Goal: Navigation & Orientation: Find specific page/section

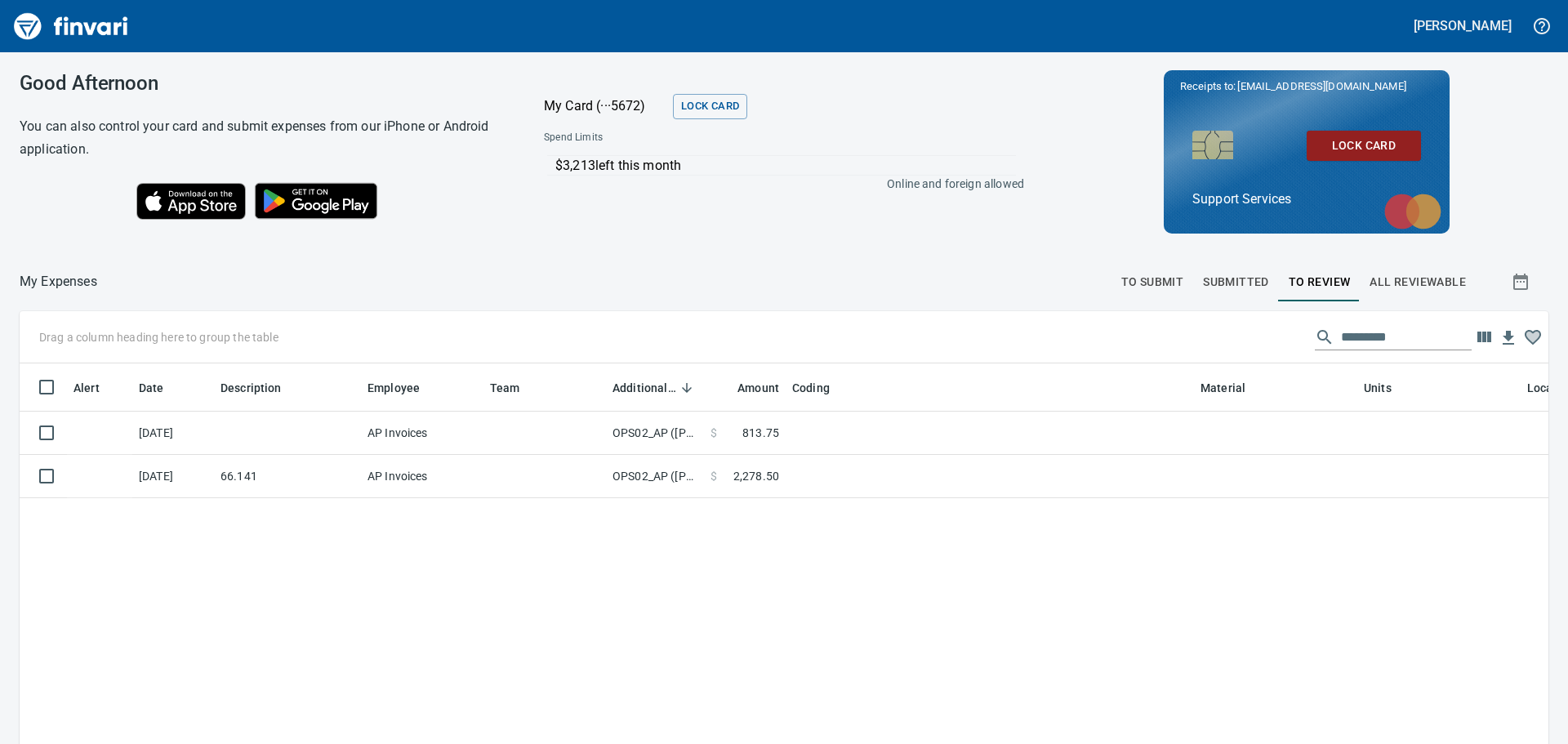
scroll to position [540, 1504]
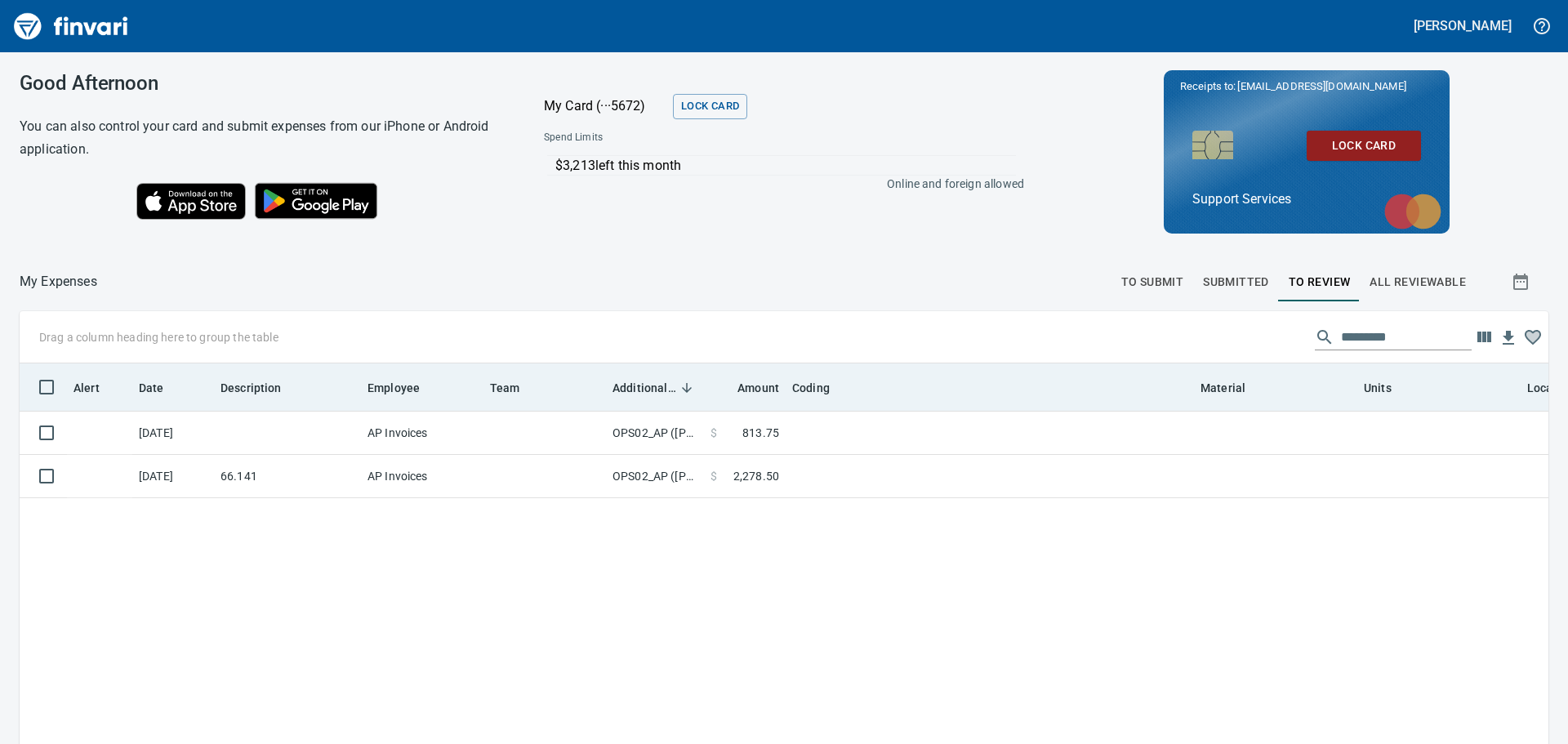
click at [636, 387] on span "Additional Reviewer" at bounding box center [644, 387] width 64 height 20
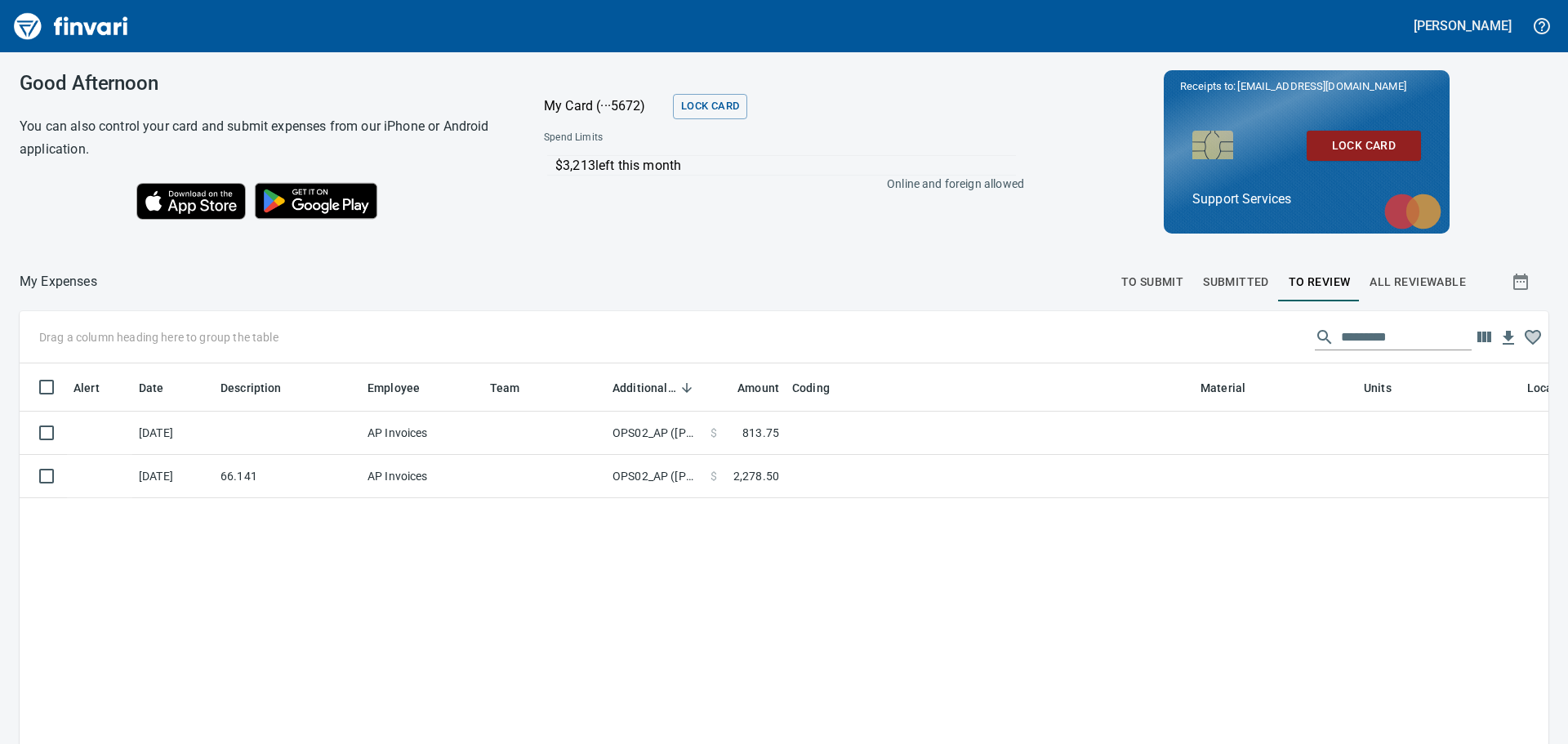
click at [1160, 277] on span "To Submit" at bounding box center [1153, 282] width 63 height 21
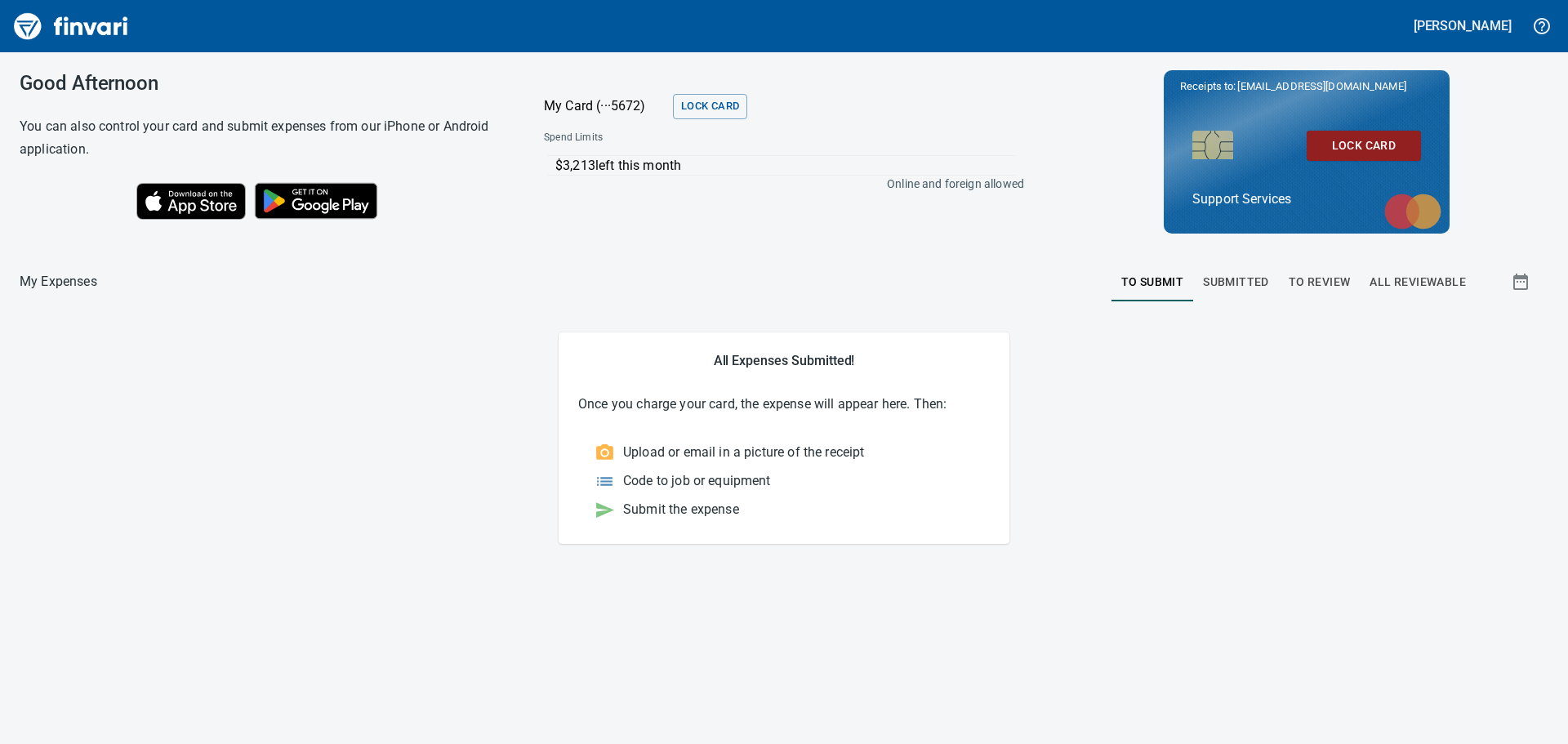
click at [1255, 282] on span "Submitted" at bounding box center [1236, 282] width 67 height 21
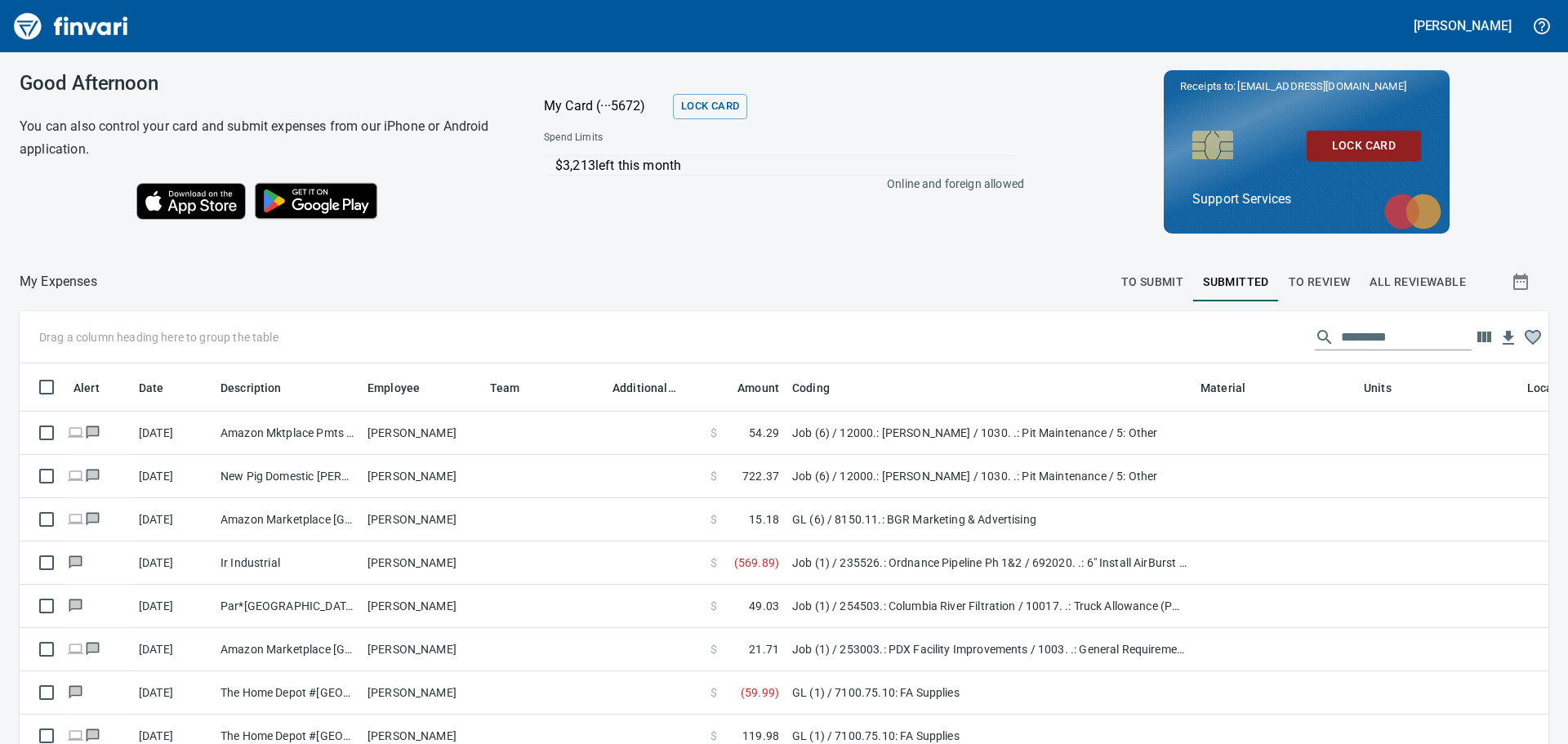
scroll to position [540, 1492]
click at [1312, 281] on span "To Review" at bounding box center [1319, 282] width 62 height 21
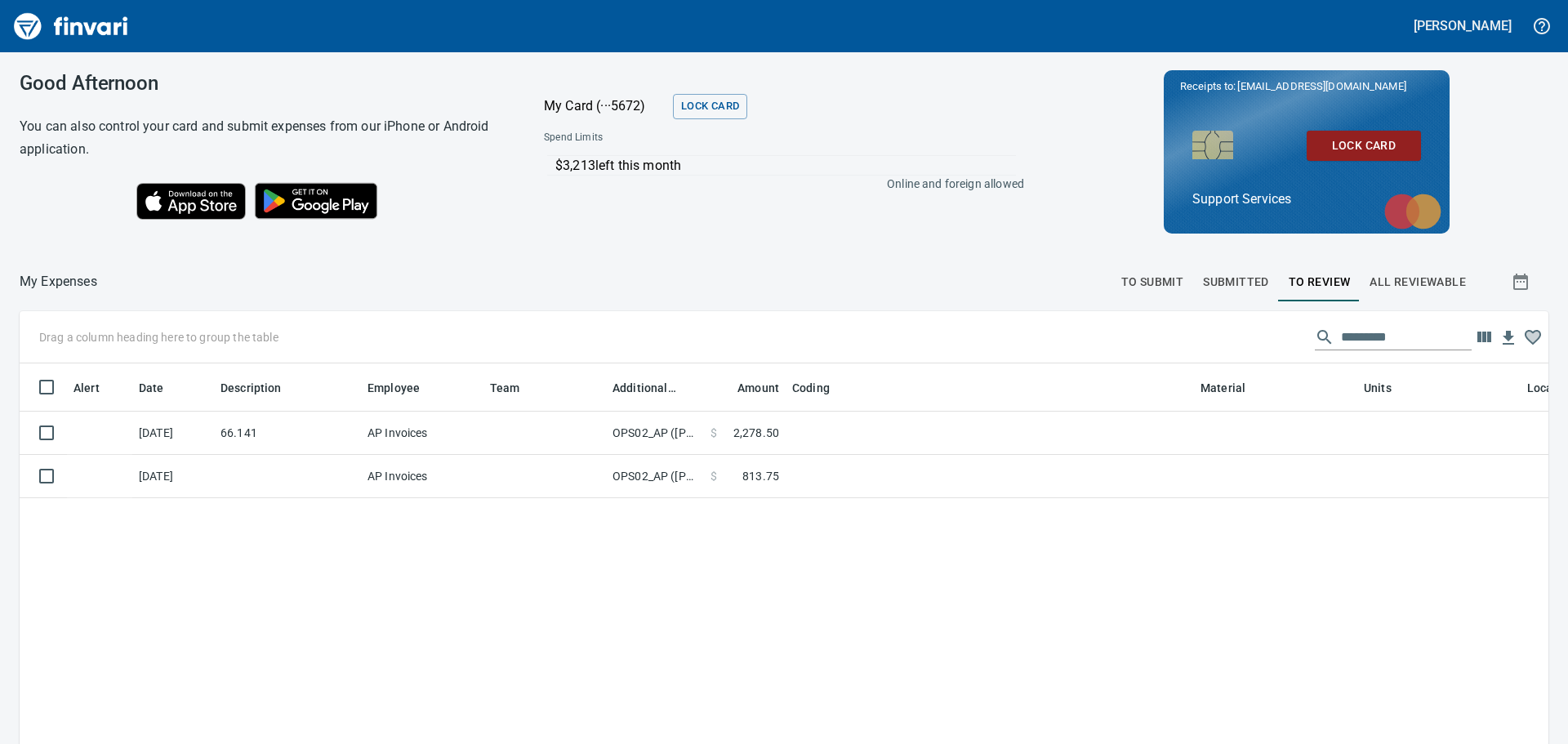
scroll to position [540, 1504]
click at [1410, 293] on button "All Reviewable" at bounding box center [1418, 282] width 116 height 39
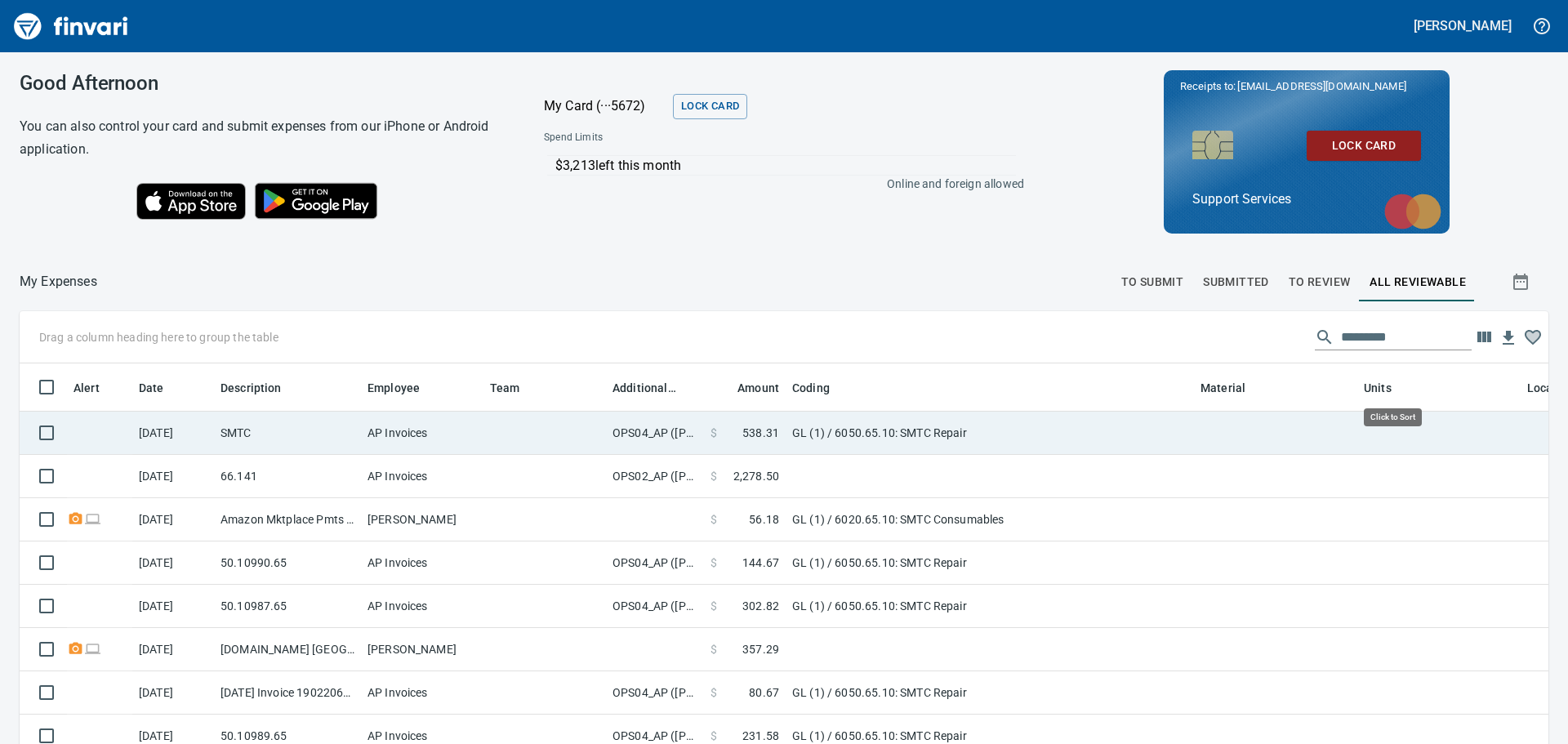
scroll to position [540, 1492]
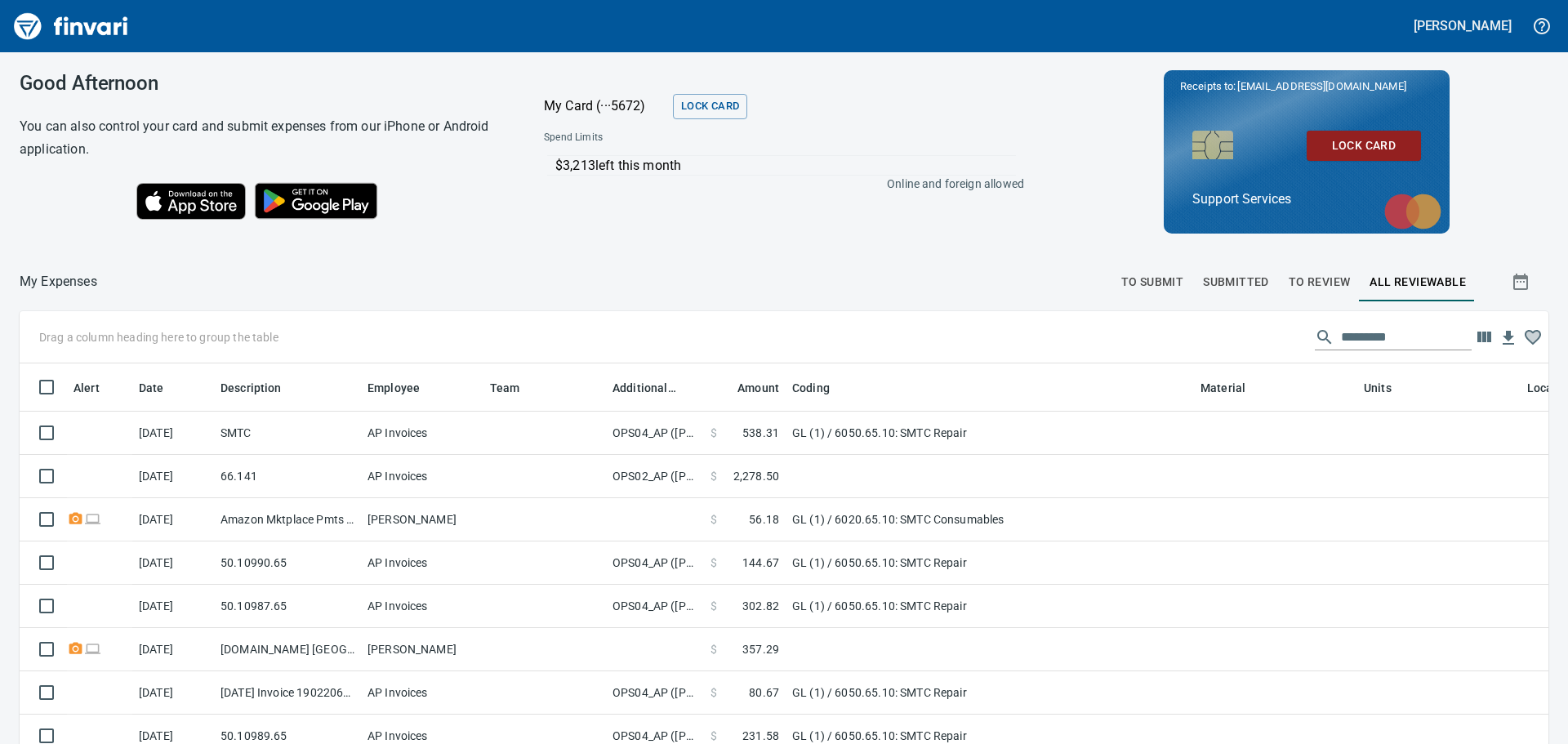
click at [1218, 285] on span "Submitted" at bounding box center [1236, 282] width 67 height 21
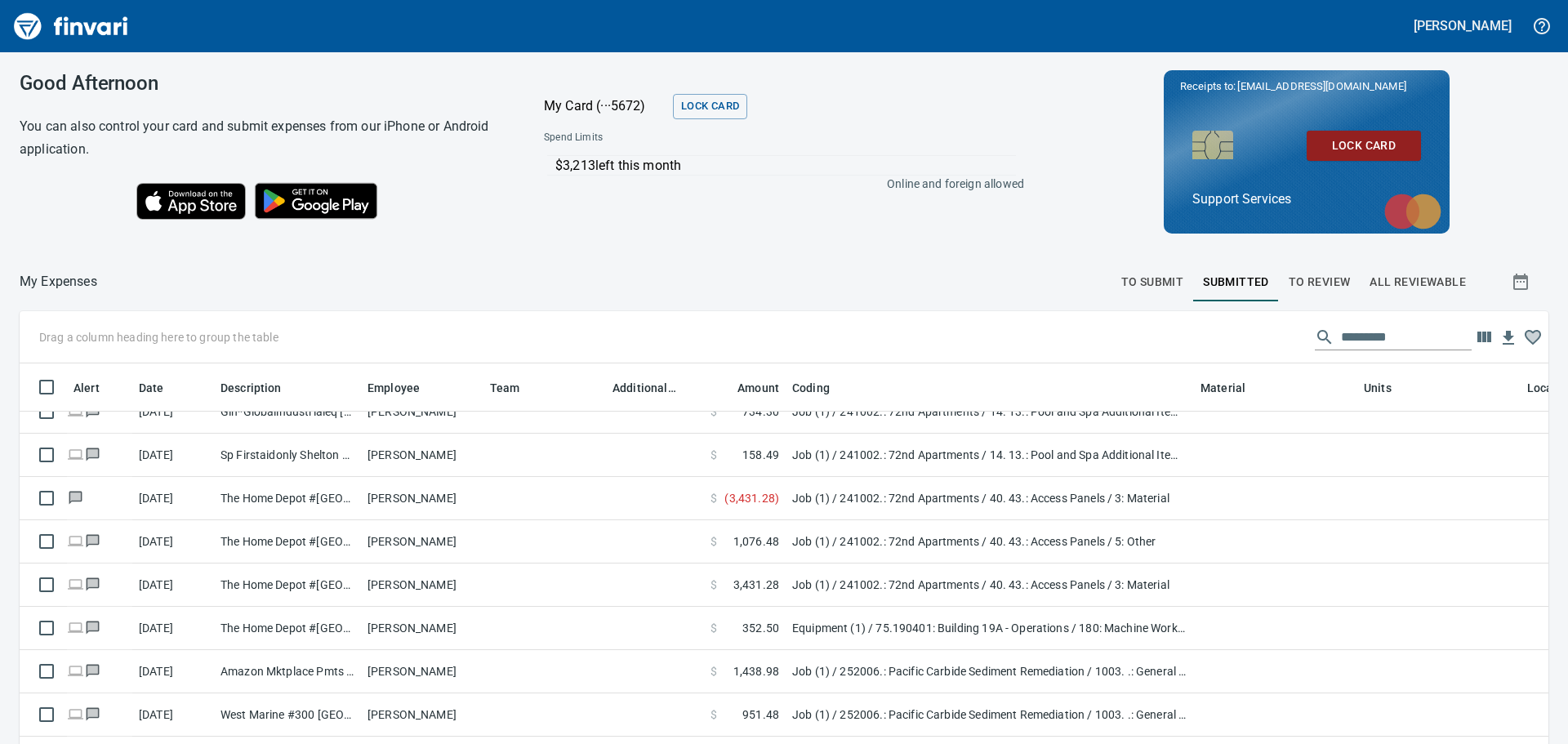
scroll to position [5177, 0]
click at [1310, 269] on button "To Review" at bounding box center [1319, 282] width 82 height 39
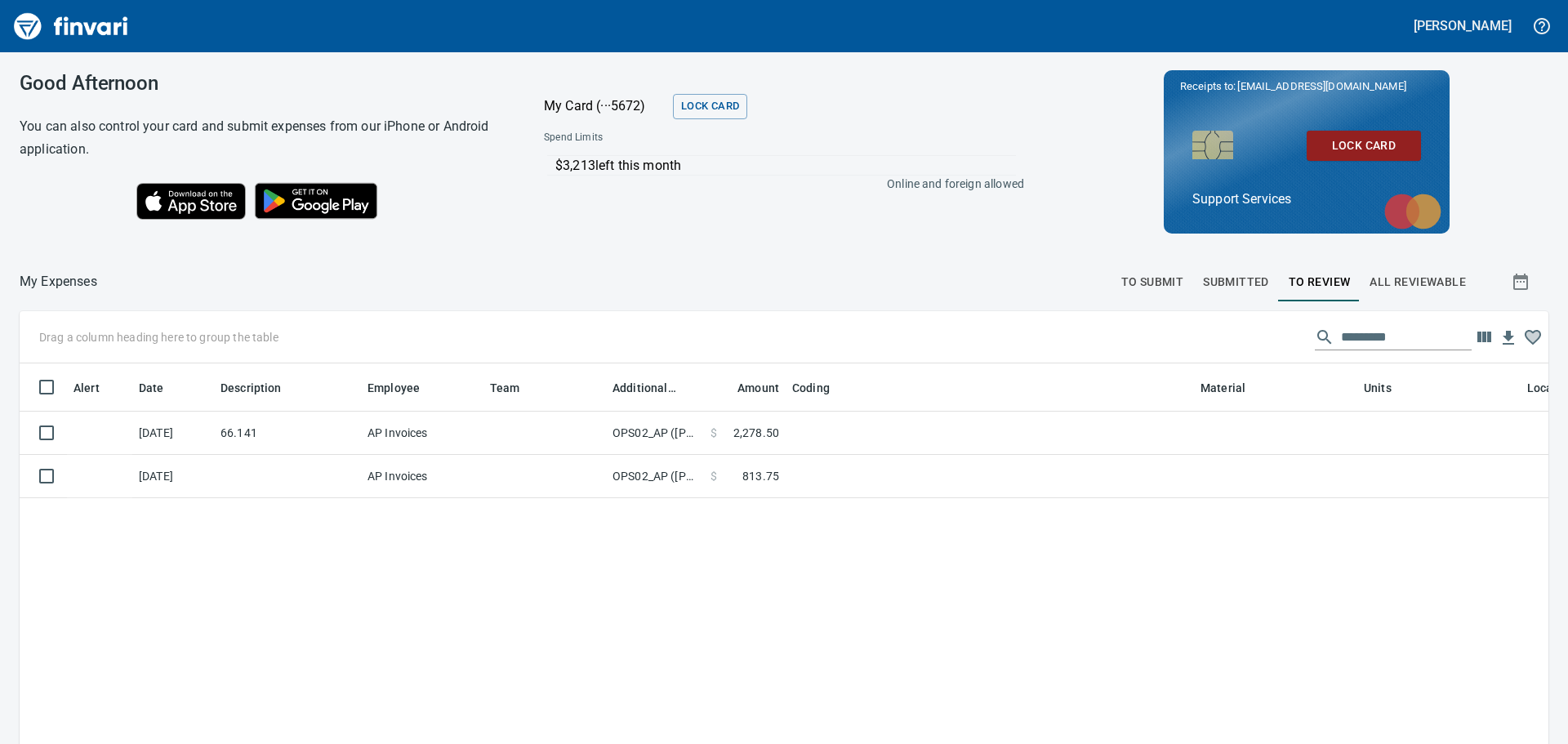
scroll to position [540, 1504]
click at [1156, 275] on span "To Submit" at bounding box center [1153, 282] width 63 height 21
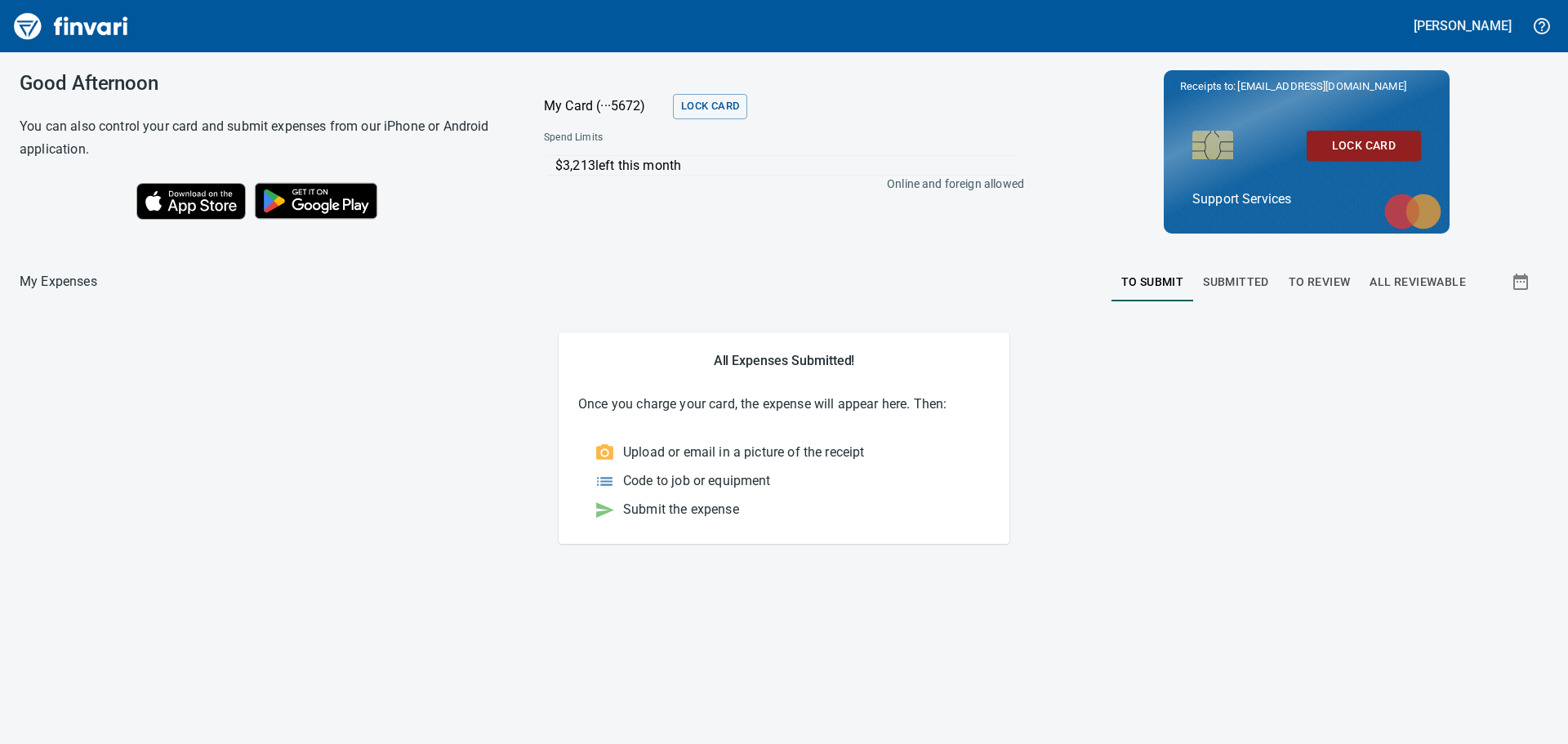
click at [1323, 275] on span "To Review" at bounding box center [1319, 282] width 62 height 21
